Goal: Information Seeking & Learning: Learn about a topic

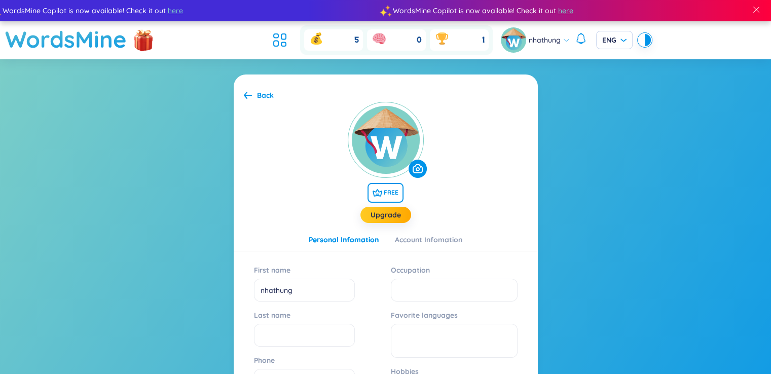
click at [188, 172] on section "Back FREE Upgrade Personal Infomation Account Infomation First name nhathung La…" at bounding box center [385, 334] width 771 height 551
click at [247, 96] on icon at bounding box center [248, 95] width 8 height 8
click at [245, 95] on icon at bounding box center [248, 95] width 8 height 7
click at [385, 195] on span "FREE" at bounding box center [386, 193] width 36 height 20
click at [258, 96] on div "Trở về" at bounding box center [268, 95] width 22 height 11
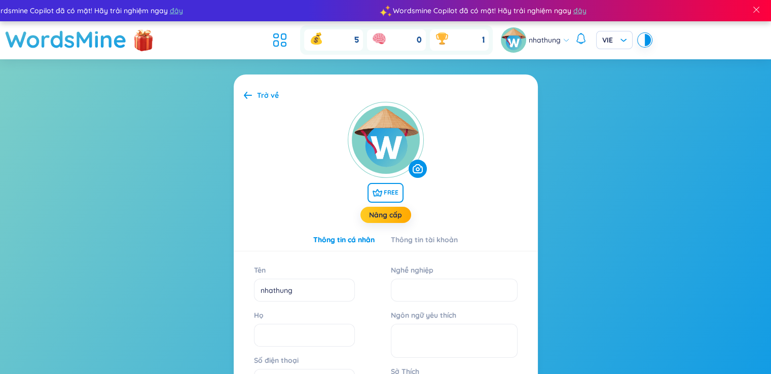
click at [258, 96] on div "Trở về" at bounding box center [268, 95] width 22 height 11
click at [288, 43] on li at bounding box center [280, 40] width 22 height 22
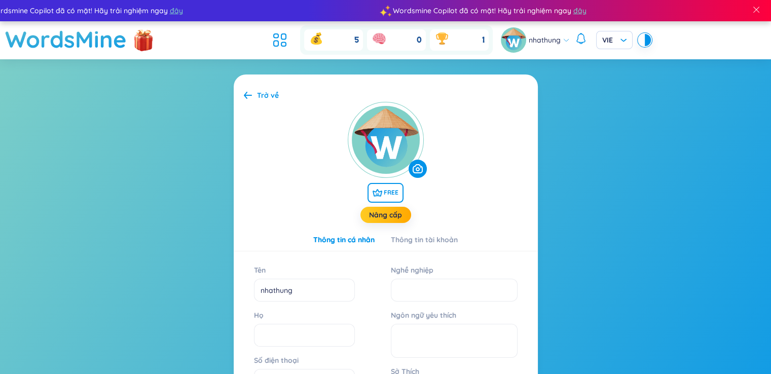
click at [167, 118] on section "Trở về FREE Nâng cấp Thông tin cá nhân Thông tin tài khoản Tên nhathung Họ Số đ…" at bounding box center [385, 334] width 771 height 551
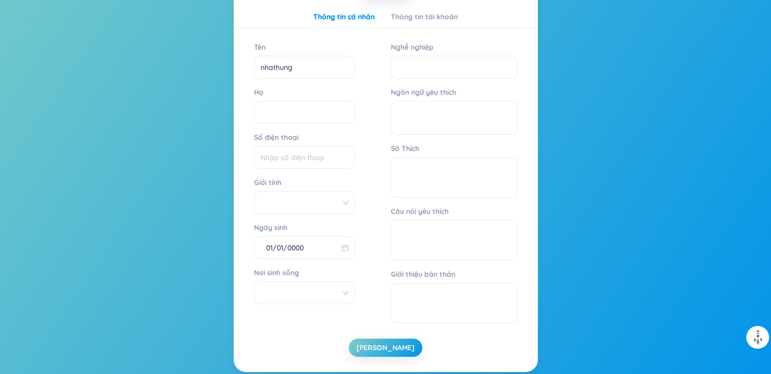
scroll to position [243, 0]
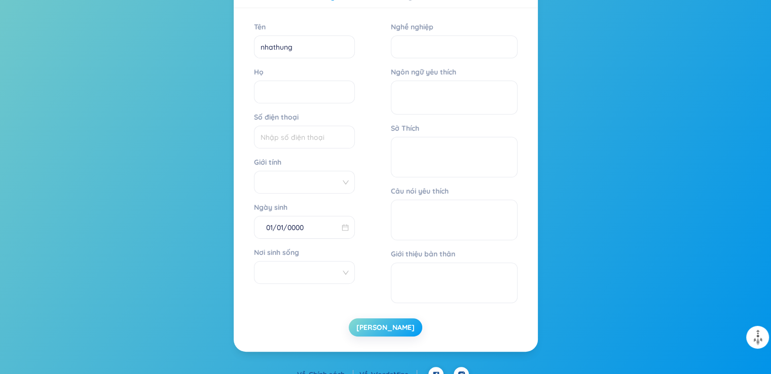
click at [393, 323] on button "[PERSON_NAME]" at bounding box center [386, 327] width 74 height 18
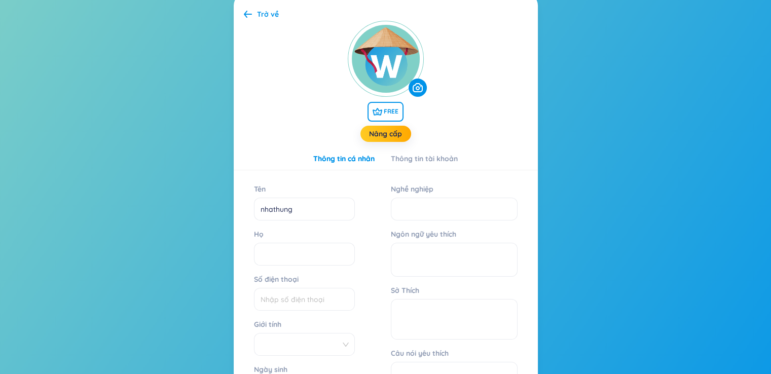
scroll to position [0, 0]
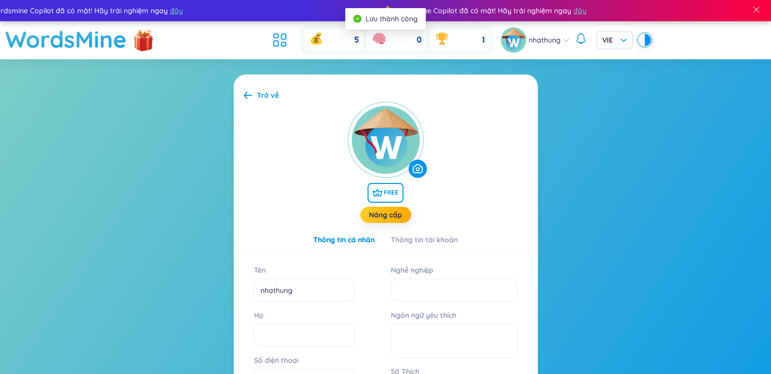
click at [247, 95] on icon at bounding box center [248, 95] width 8 height 7
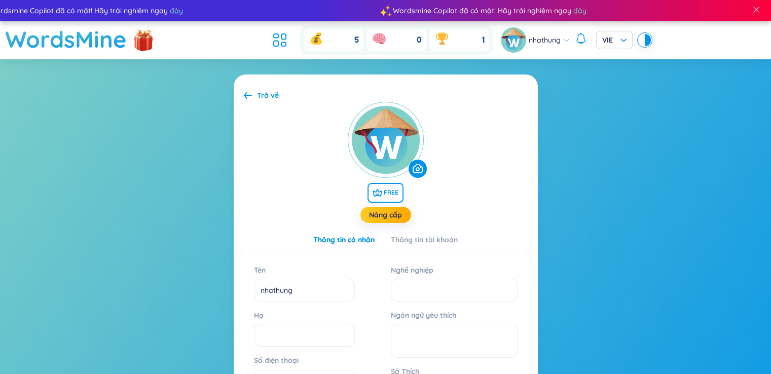
click at [247, 95] on icon at bounding box center [248, 95] width 8 height 7
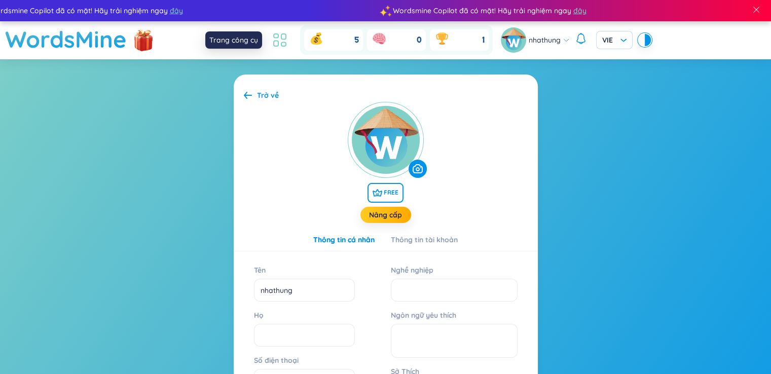
click at [282, 38] on icon at bounding box center [280, 40] width 18 height 18
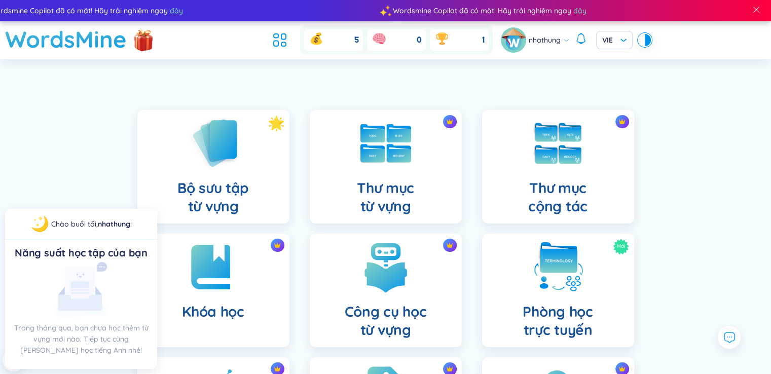
click at [301, 197] on link "Thư mục từ vựng" at bounding box center [386, 167] width 172 height 114
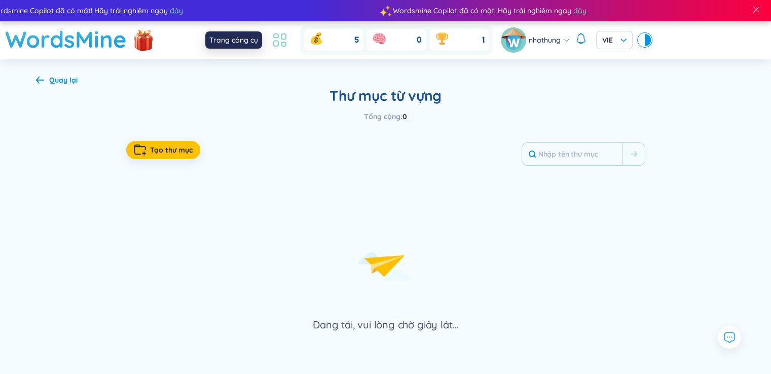
click at [283, 37] on icon at bounding box center [280, 40] width 18 height 18
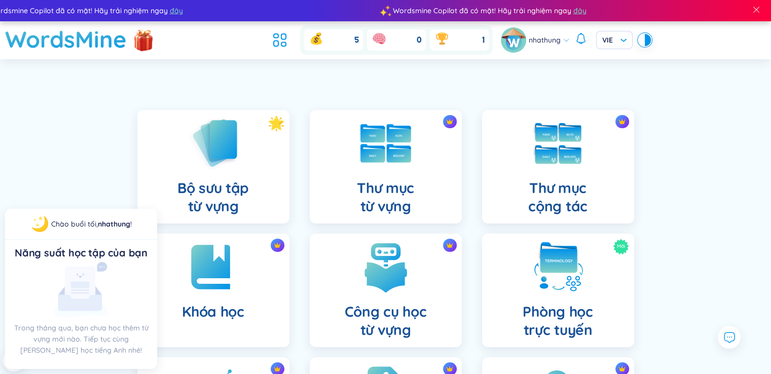
scroll to position [20, 0]
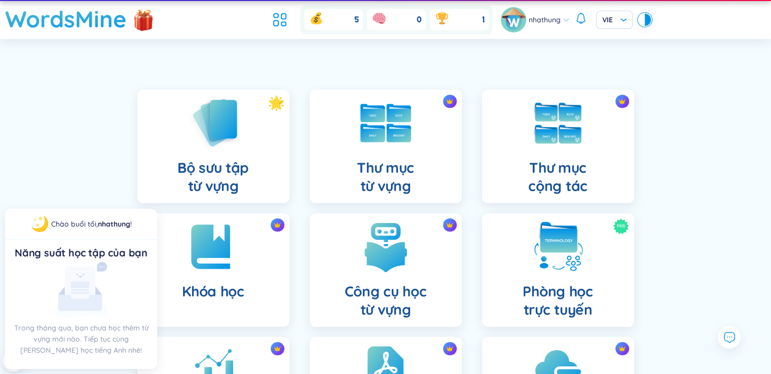
click at [300, 182] on link "Thư mục từ vựng" at bounding box center [386, 147] width 172 height 114
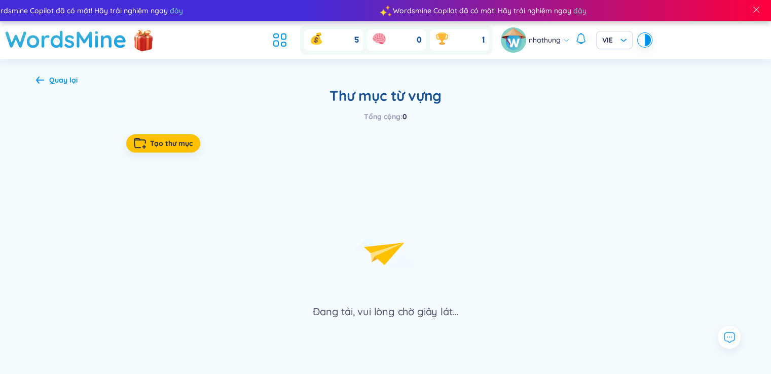
scroll to position [41, 0]
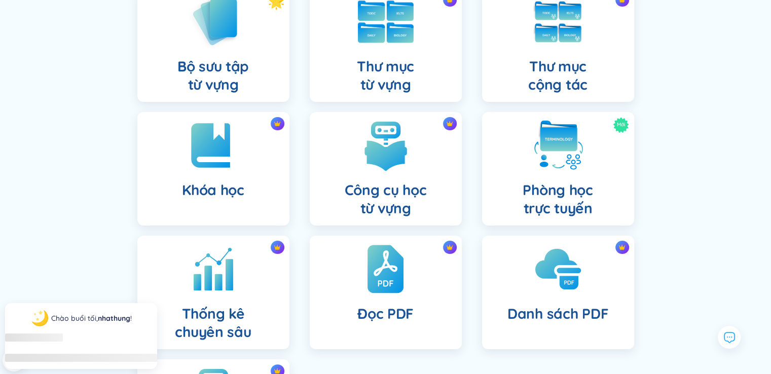
scroll to position [142, 0]
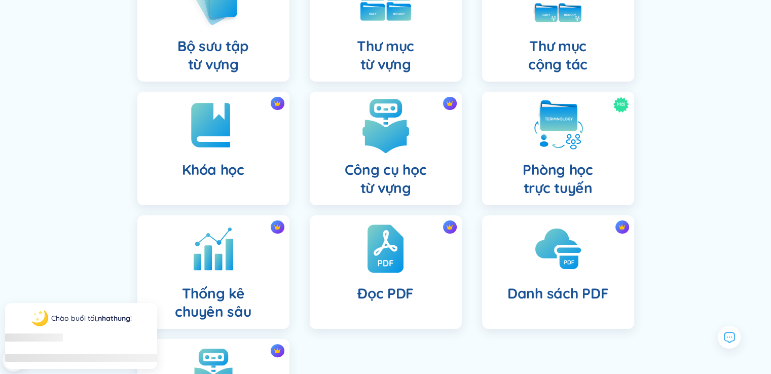
click at [357, 145] on div "Công cụ học từ vựng" at bounding box center [386, 149] width 152 height 114
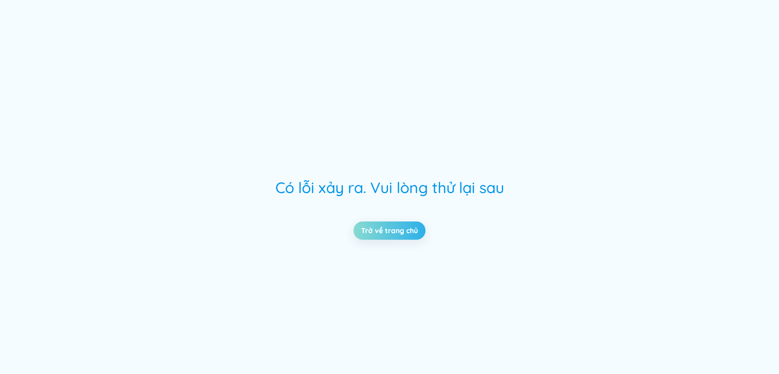
click at [396, 232] on link "Trở về trang chủ" at bounding box center [389, 230] width 57 height 11
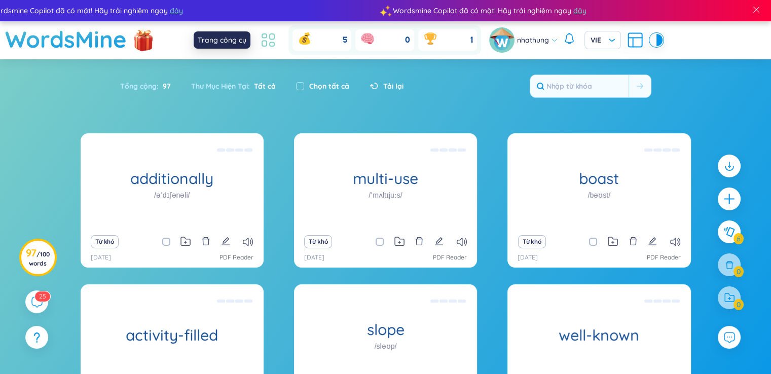
click at [271, 43] on icon at bounding box center [272, 45] width 5 height 4
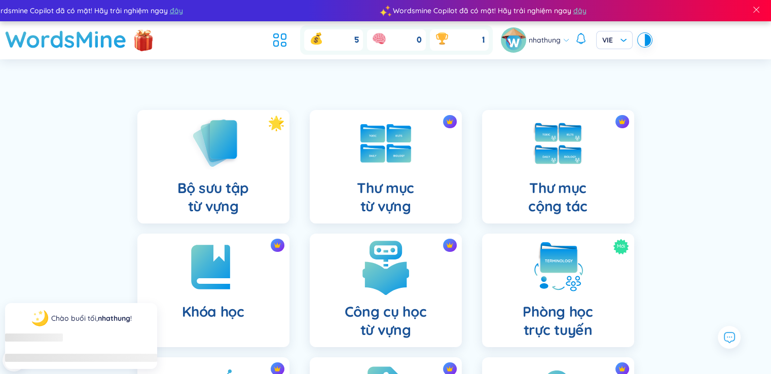
click at [377, 312] on h4 "Công cụ học từ vựng" at bounding box center [386, 321] width 82 height 36
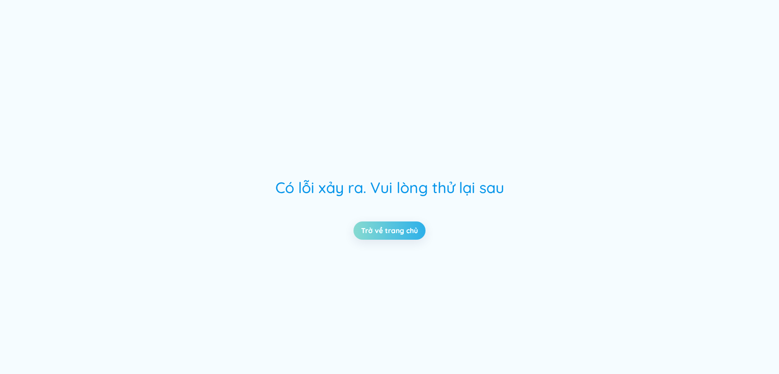
click at [361, 225] on link "Trở về trang chủ" at bounding box center [389, 230] width 57 height 11
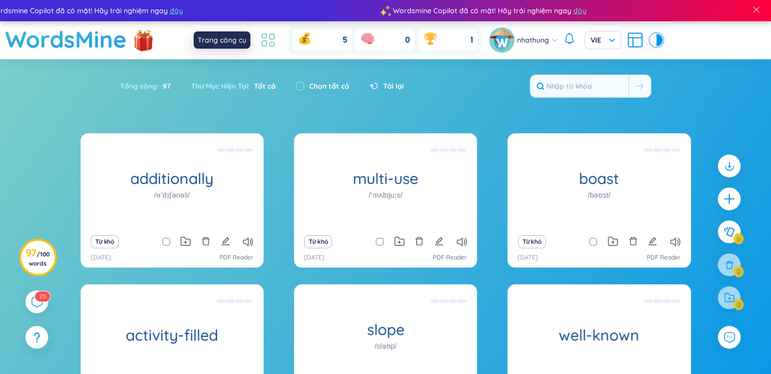
click at [268, 35] on icon at bounding box center [268, 40] width 18 height 18
